Goal: Book appointment/travel/reservation

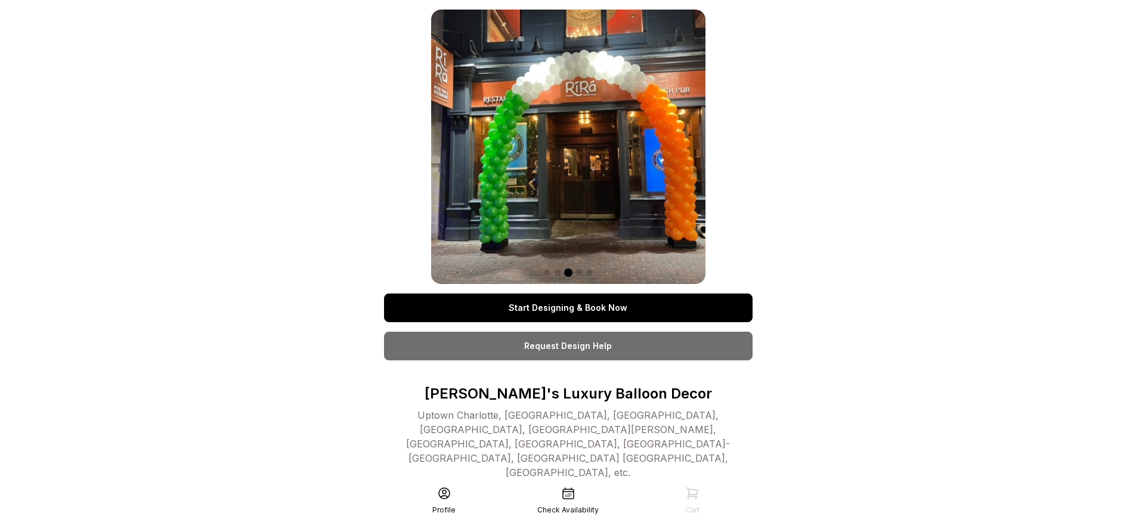
click at [567, 308] on link "Start Designing & Book Now" at bounding box center [568, 307] width 368 height 29
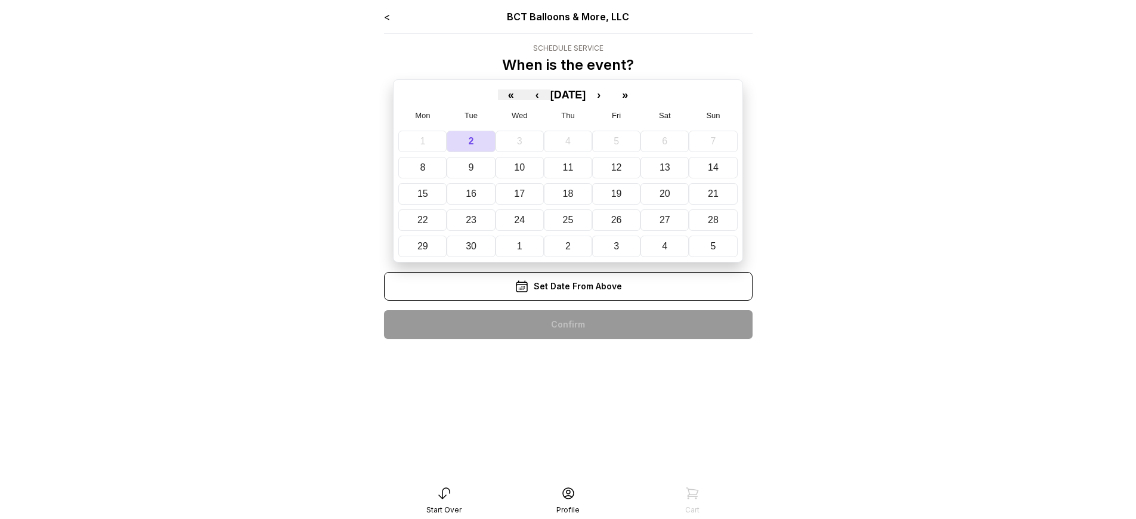
click at [567, 324] on div "< BCT Balloons & More, LLC Schedule Service When is the event? « ‹ [DATE] › » M…" at bounding box center [568, 179] width 368 height 339
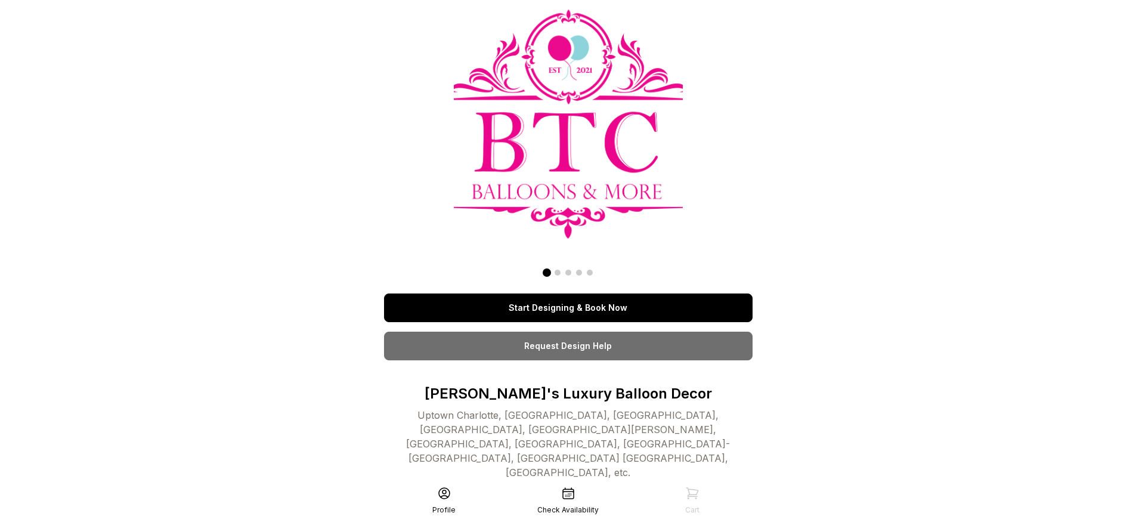
click at [567, 308] on link "Start Designing & Book Now" at bounding box center [568, 307] width 368 height 29
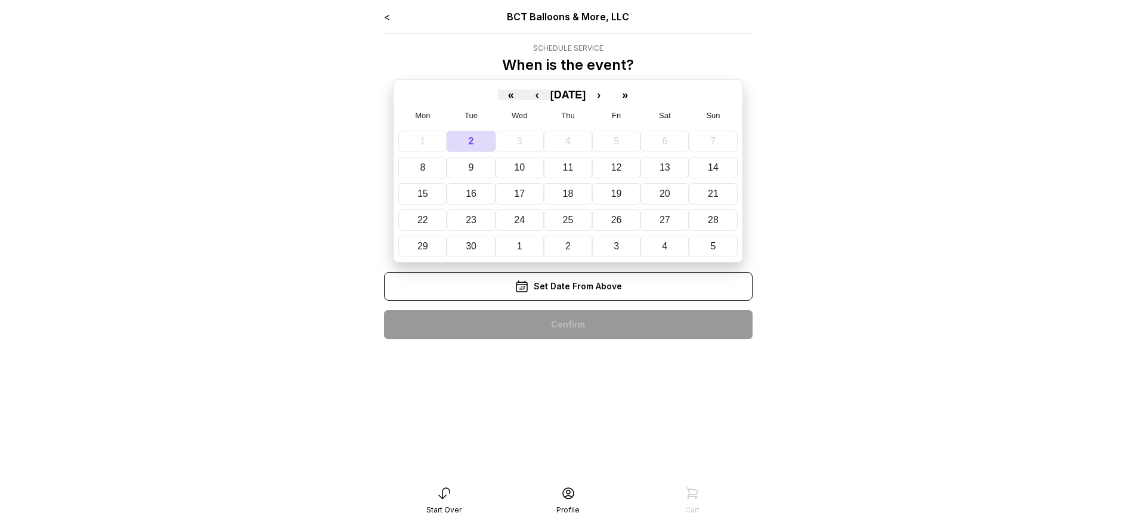
click at [567, 324] on div "< BCT Balloons & More, LLC Schedule Service When is the event? « ‹ [DATE] › » M…" at bounding box center [568, 179] width 368 height 339
